Goal: Task Accomplishment & Management: Use online tool/utility

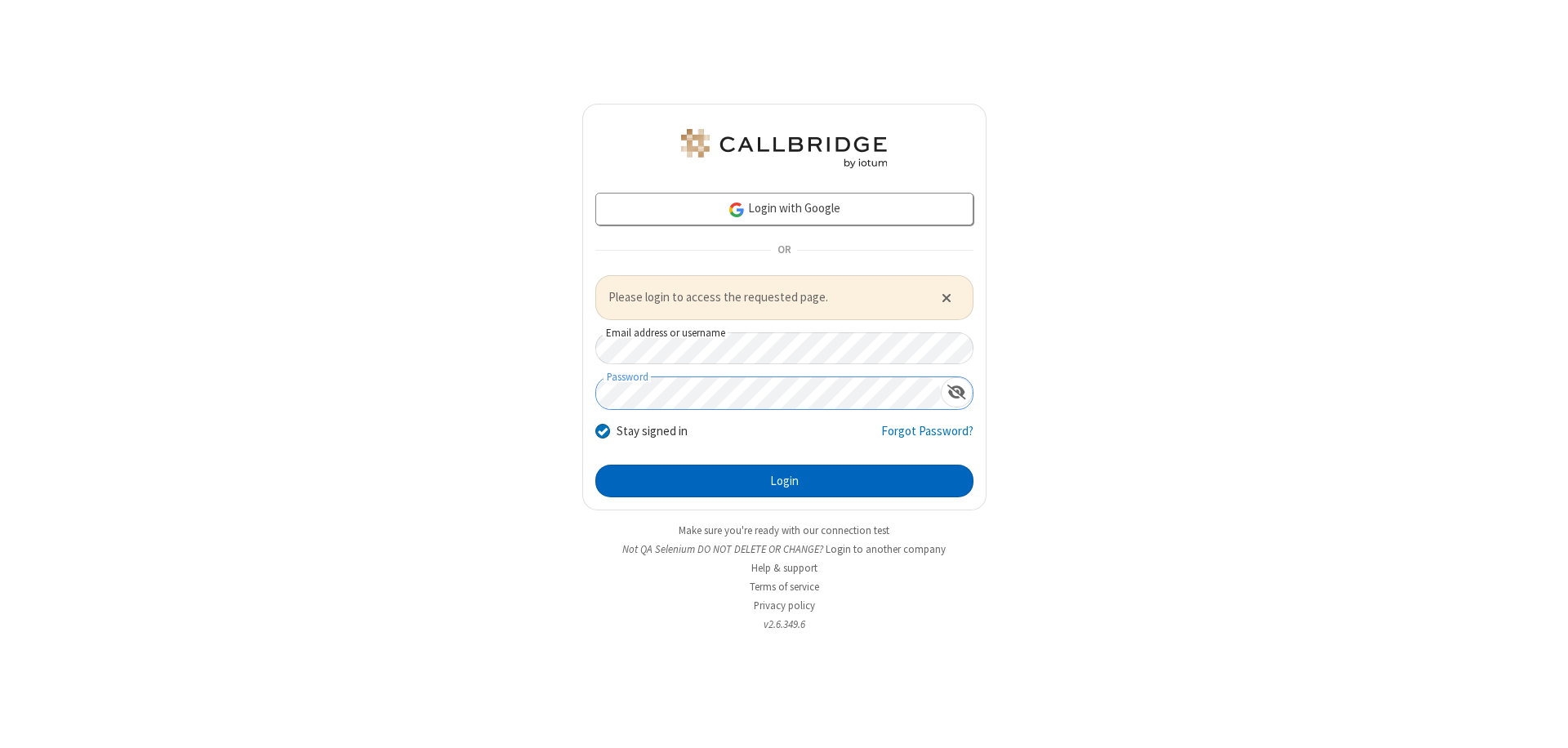
click at [784, 481] on button "Login" at bounding box center [784, 481] width 378 height 33
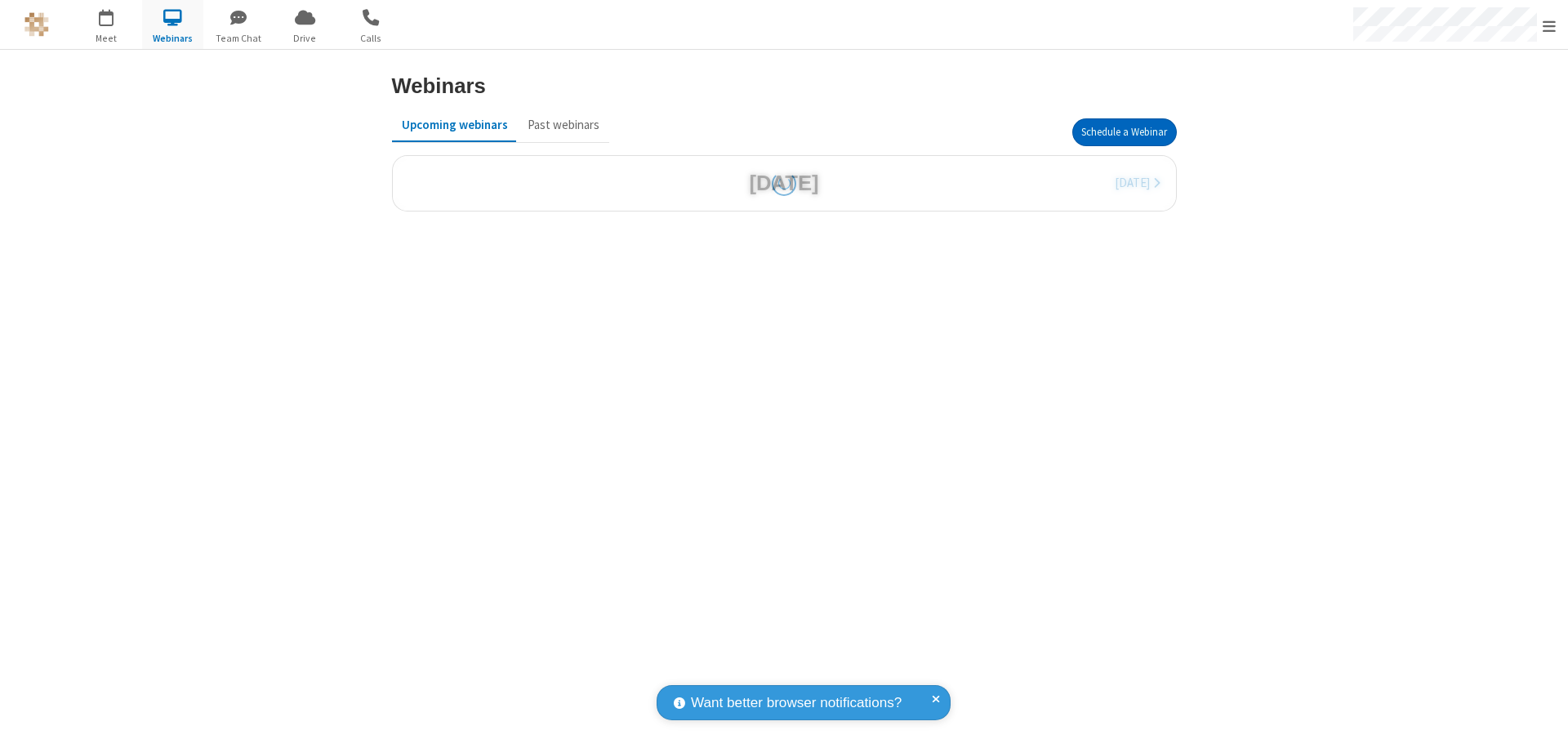
click at [1124, 132] on button "Schedule a Webinar" at bounding box center [1124, 132] width 104 height 28
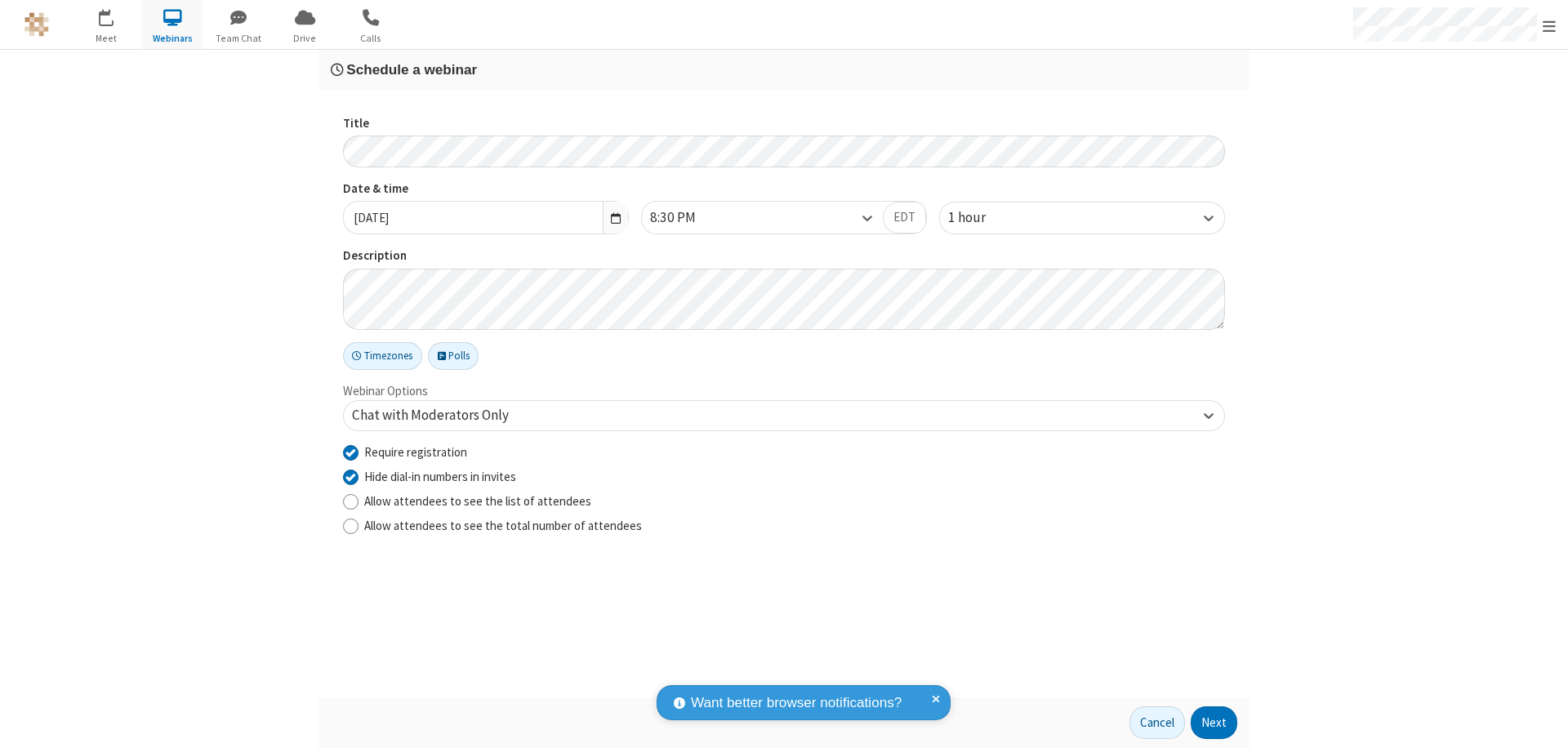
click at [350, 452] on input "Require registration" at bounding box center [350, 452] width 16 height 17
checkbox input "false"
click at [1214, 723] on button "Next" at bounding box center [1214, 723] width 47 height 33
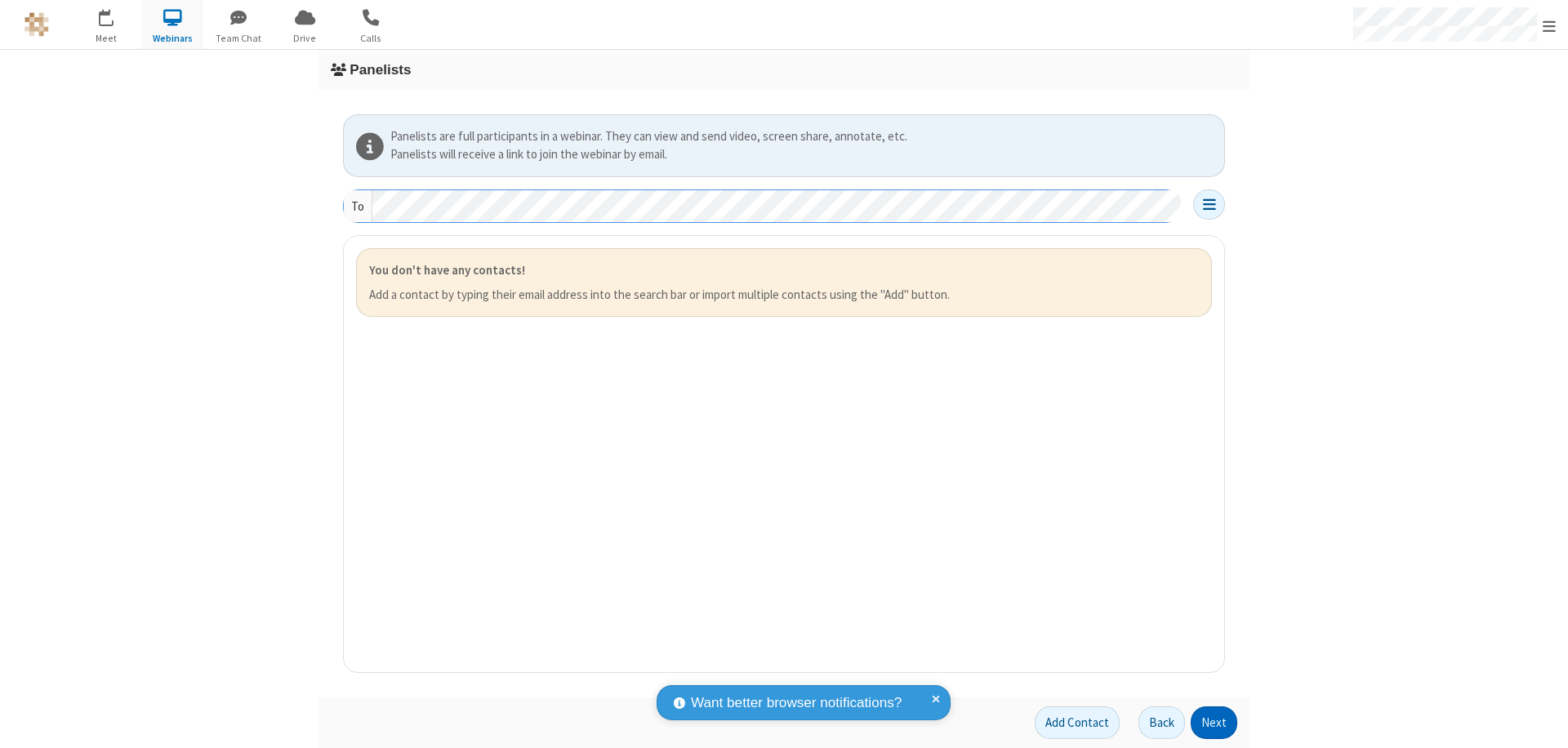
click at [1214, 723] on button "Next" at bounding box center [1214, 723] width 47 height 33
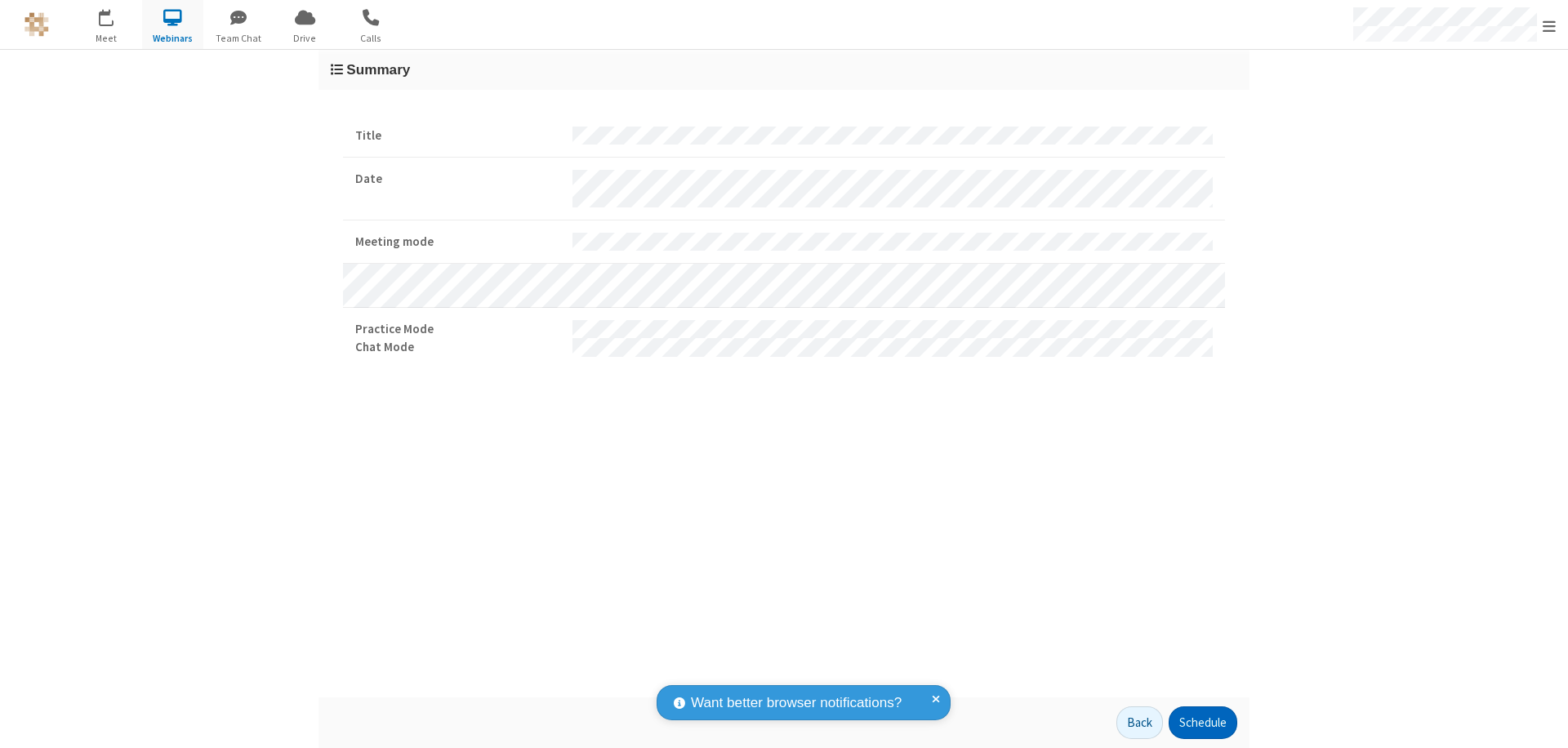
click at [1202, 723] on button "Schedule" at bounding box center [1203, 723] width 69 height 33
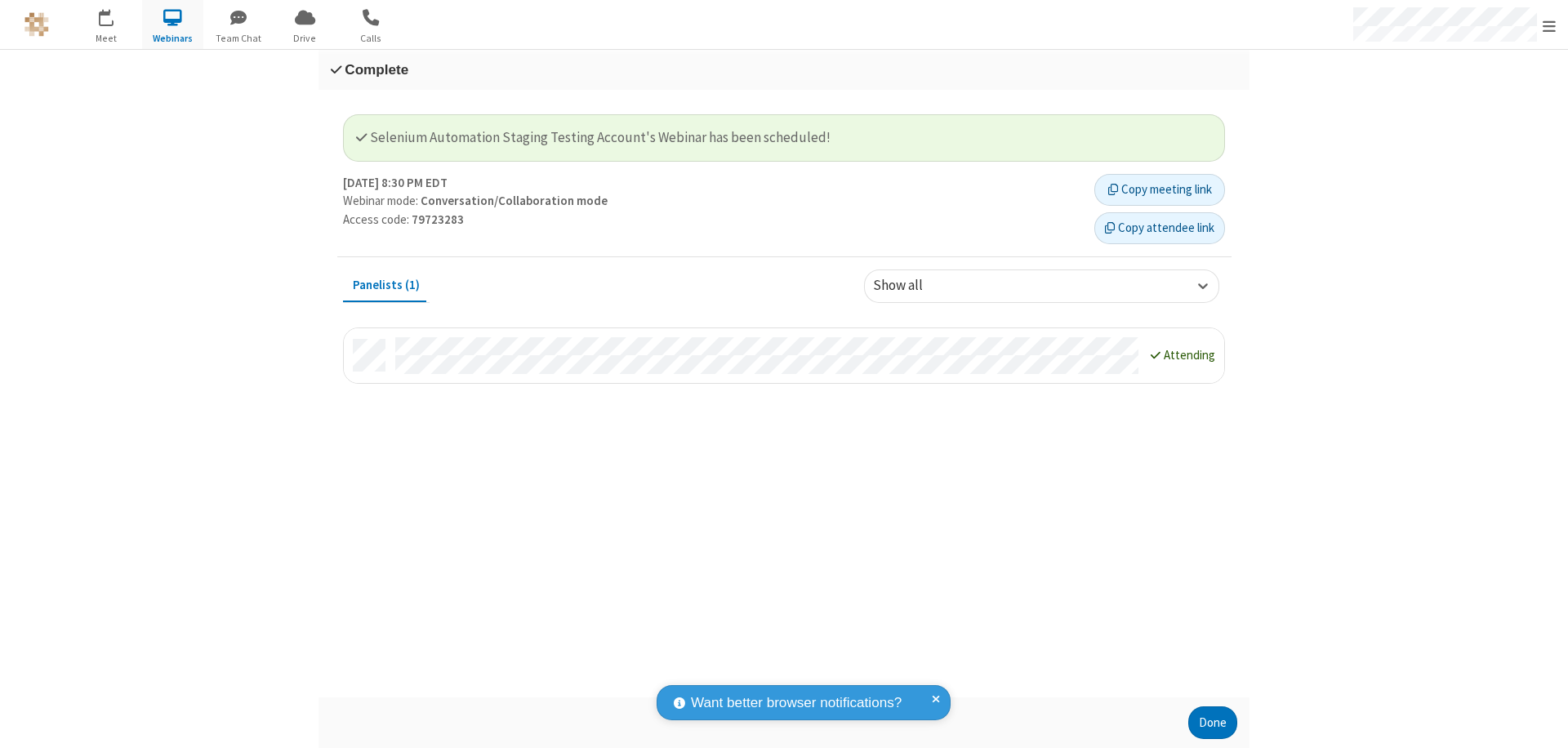
click at [1212, 723] on button "Done" at bounding box center [1212, 723] width 49 height 33
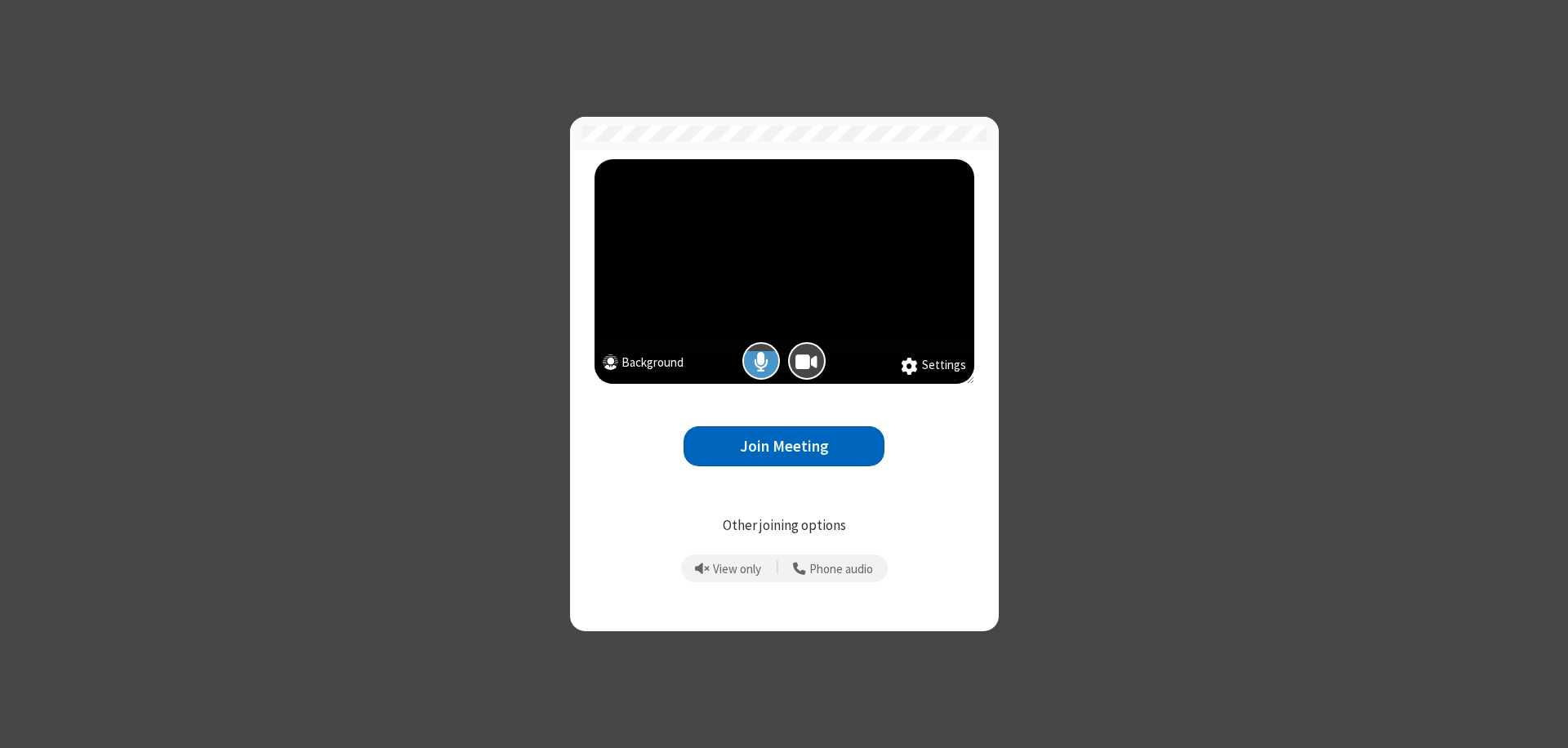
click at [784, 446] on button "Join Meeting" at bounding box center [784, 446] width 201 height 40
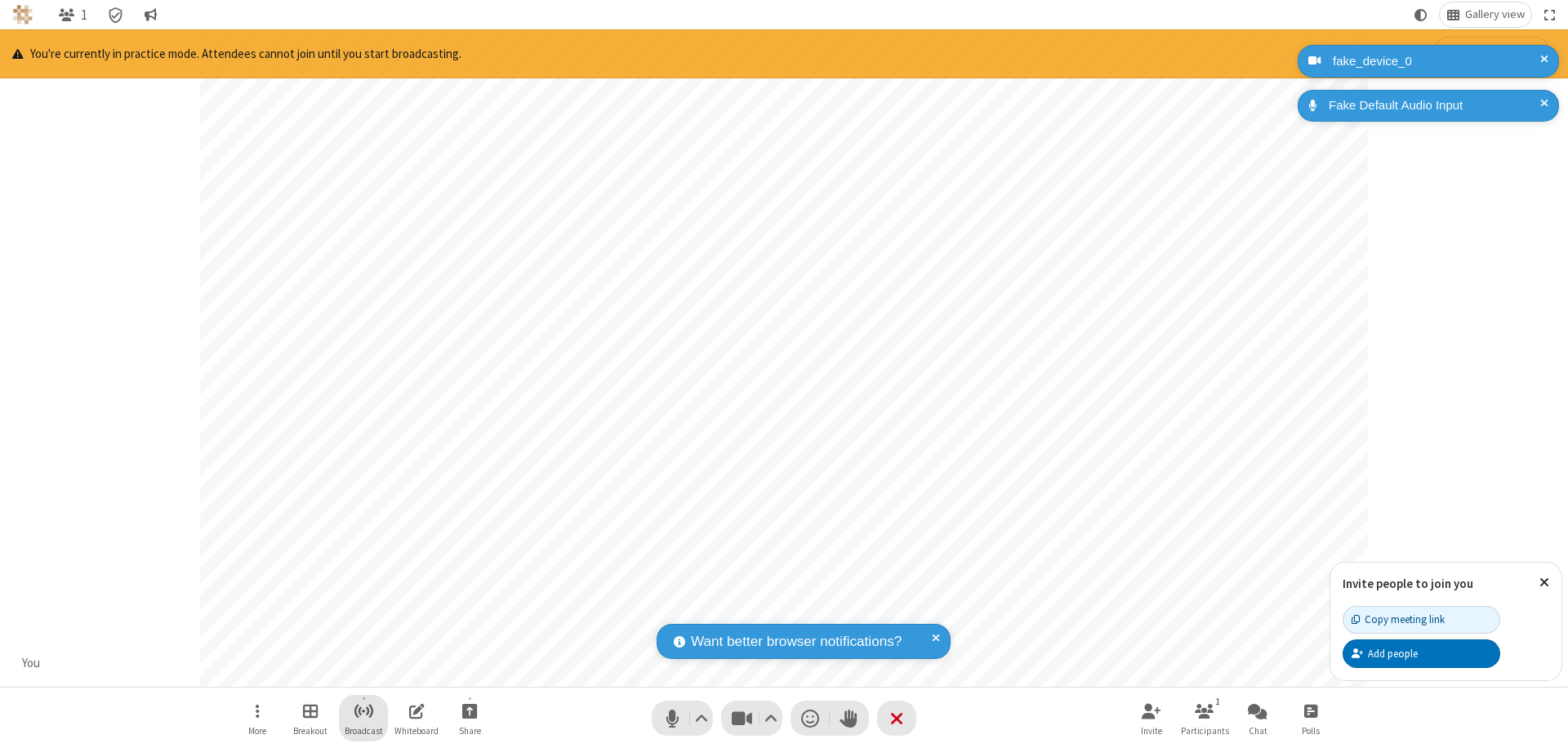
click at [362, 711] on span "Start broadcast" at bounding box center [364, 711] width 20 height 20
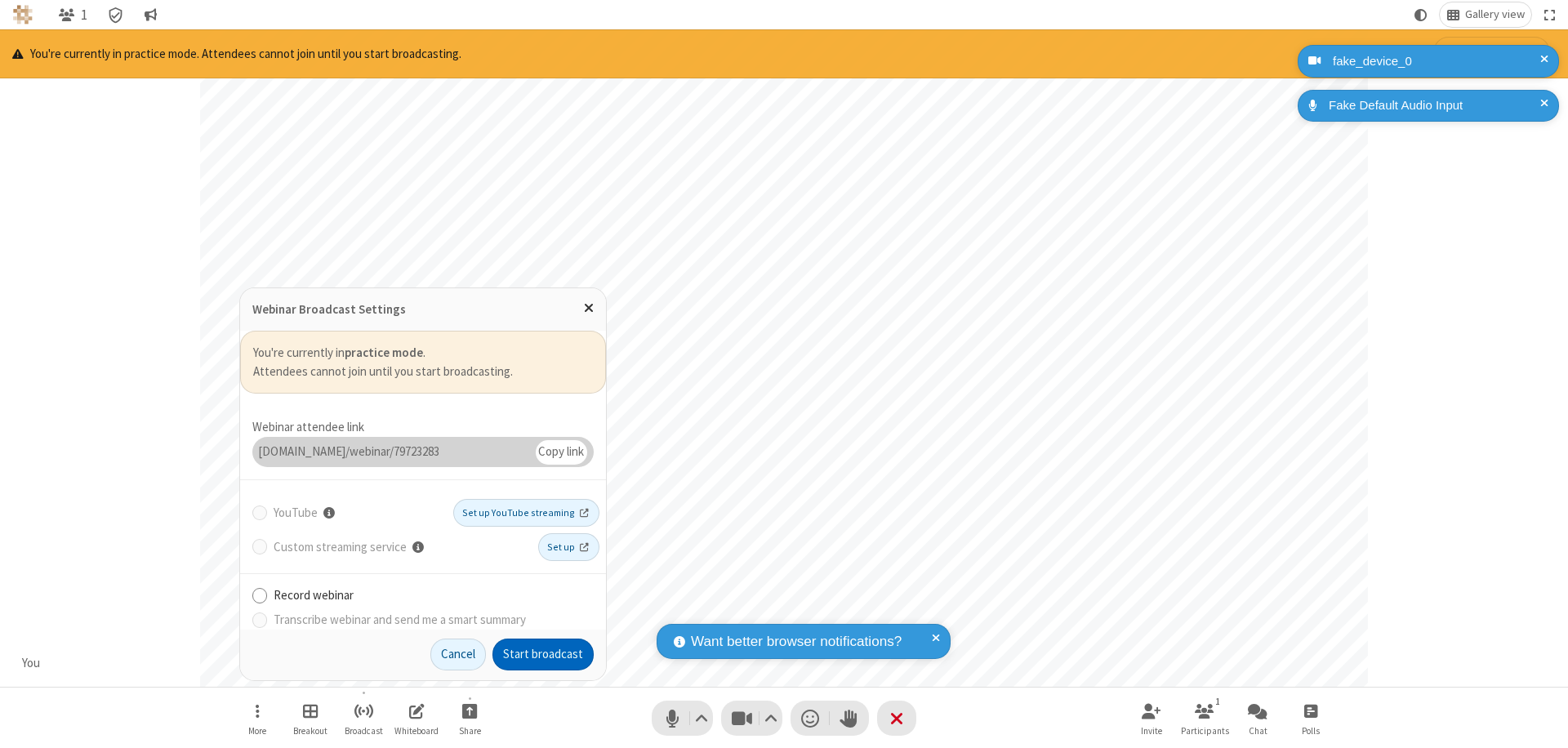
click at [543, 654] on button "Start broadcast" at bounding box center [543, 655] width 101 height 33
